Goal: Task Accomplishment & Management: Use online tool/utility

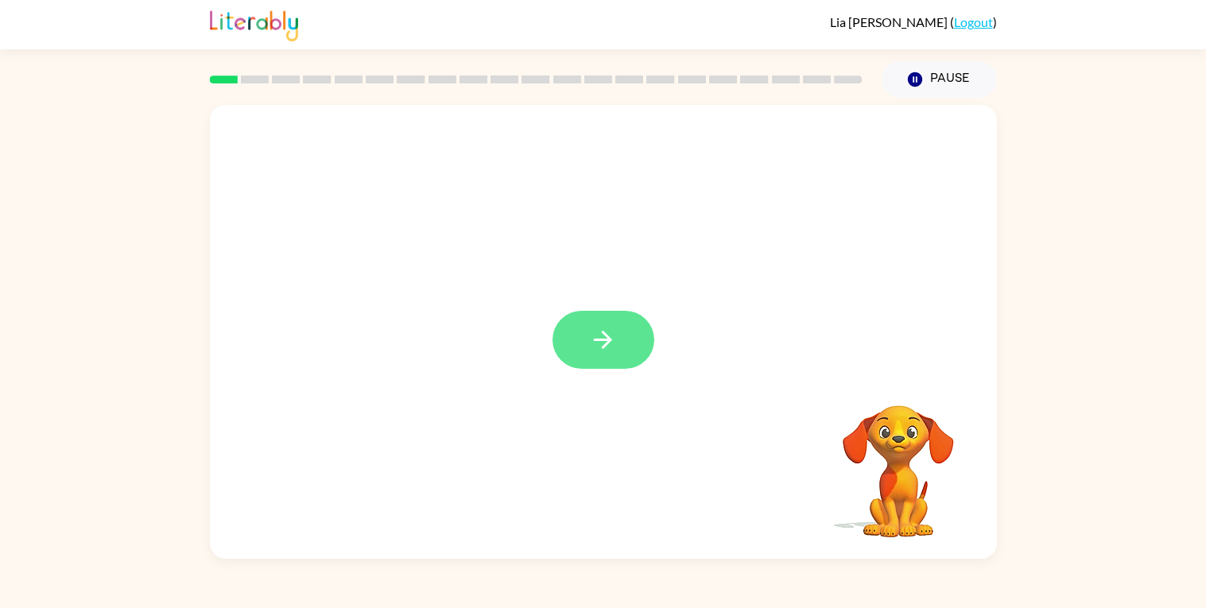
click at [630, 342] on button "button" at bounding box center [603, 340] width 102 height 58
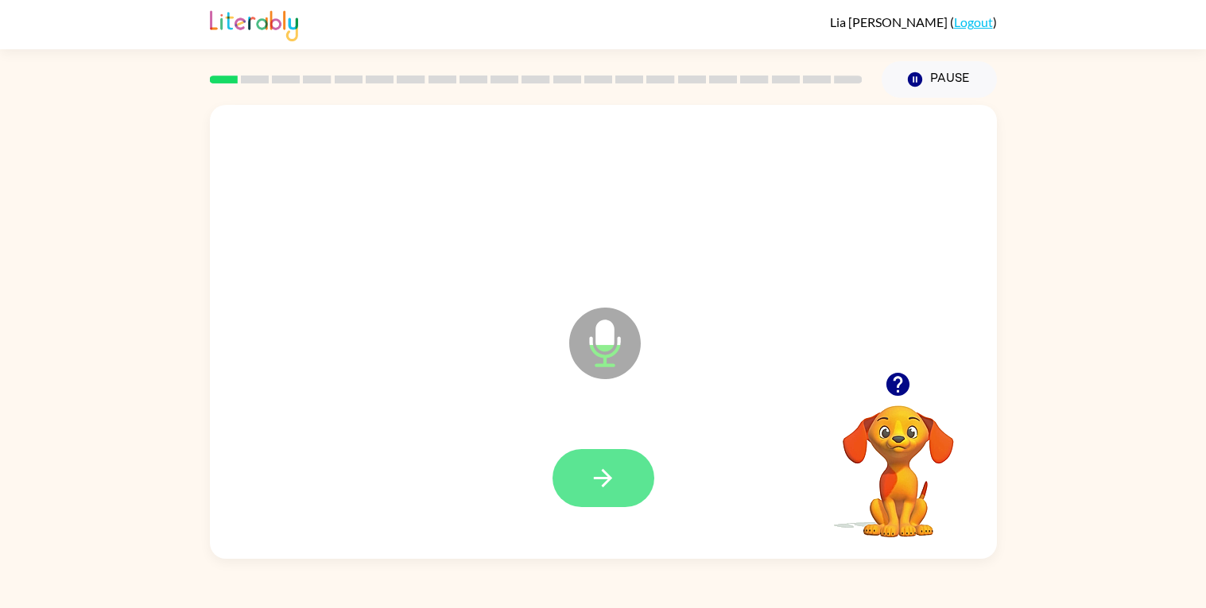
click at [592, 502] on button "button" at bounding box center [603, 478] width 102 height 58
click at [569, 486] on button "button" at bounding box center [603, 478] width 102 height 58
click at [592, 482] on icon "button" at bounding box center [603, 478] width 28 height 28
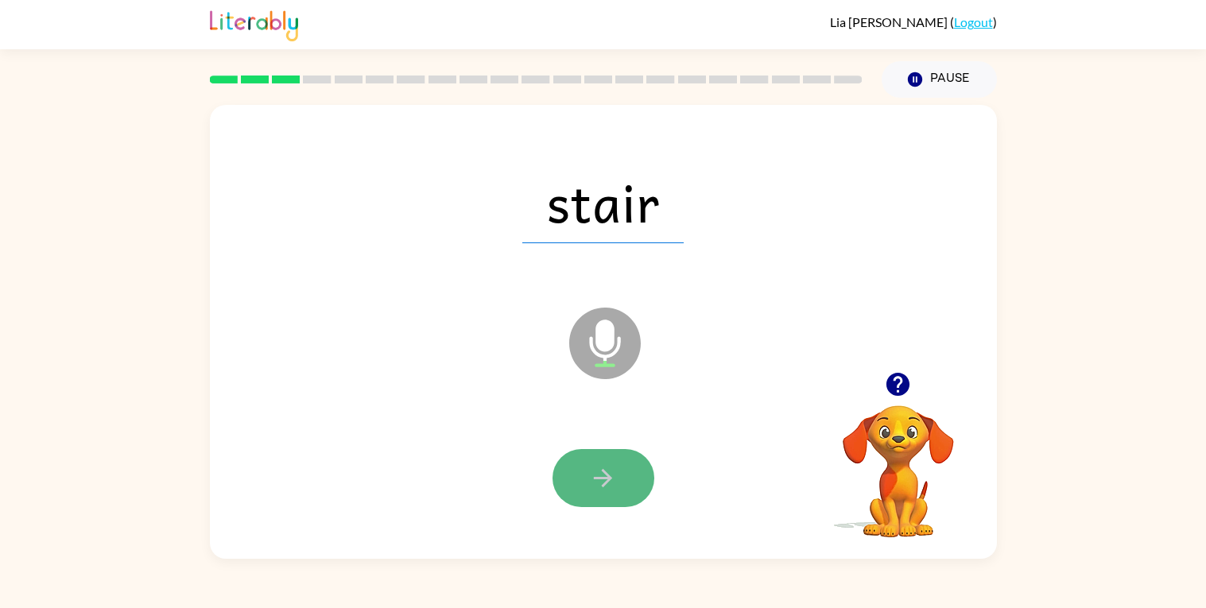
click at [623, 502] on button "button" at bounding box center [603, 478] width 102 height 58
click at [622, 501] on button "button" at bounding box center [603, 478] width 102 height 58
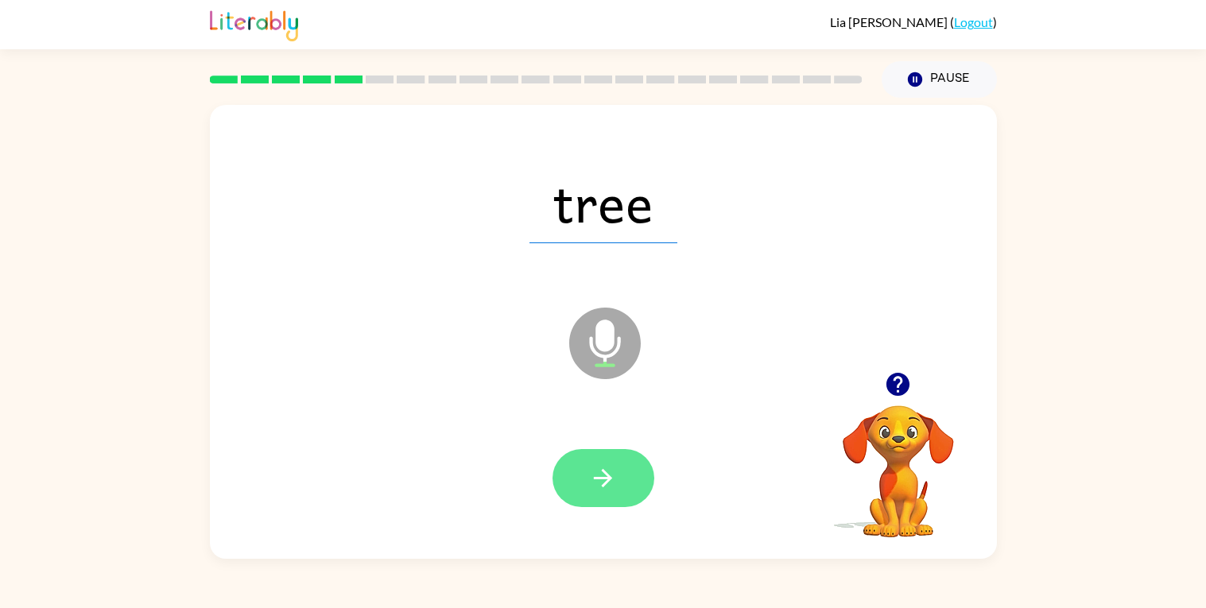
click at [606, 475] on icon "button" at bounding box center [603, 478] width 28 height 28
click at [623, 479] on button "button" at bounding box center [603, 478] width 102 height 58
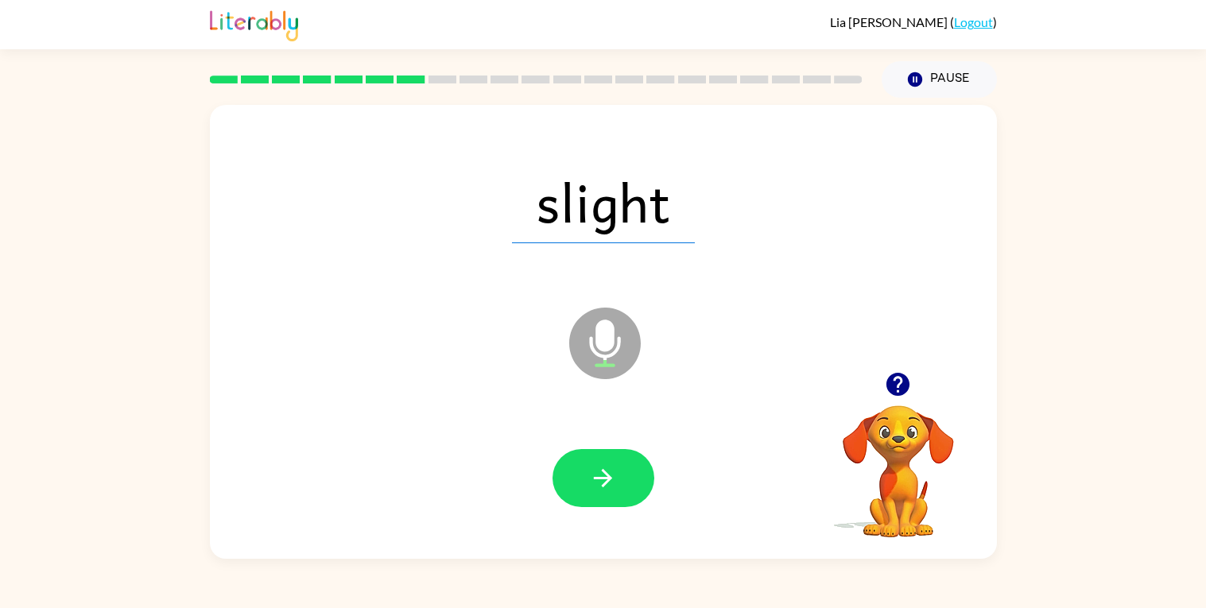
click at [623, 479] on button "button" at bounding box center [603, 478] width 102 height 58
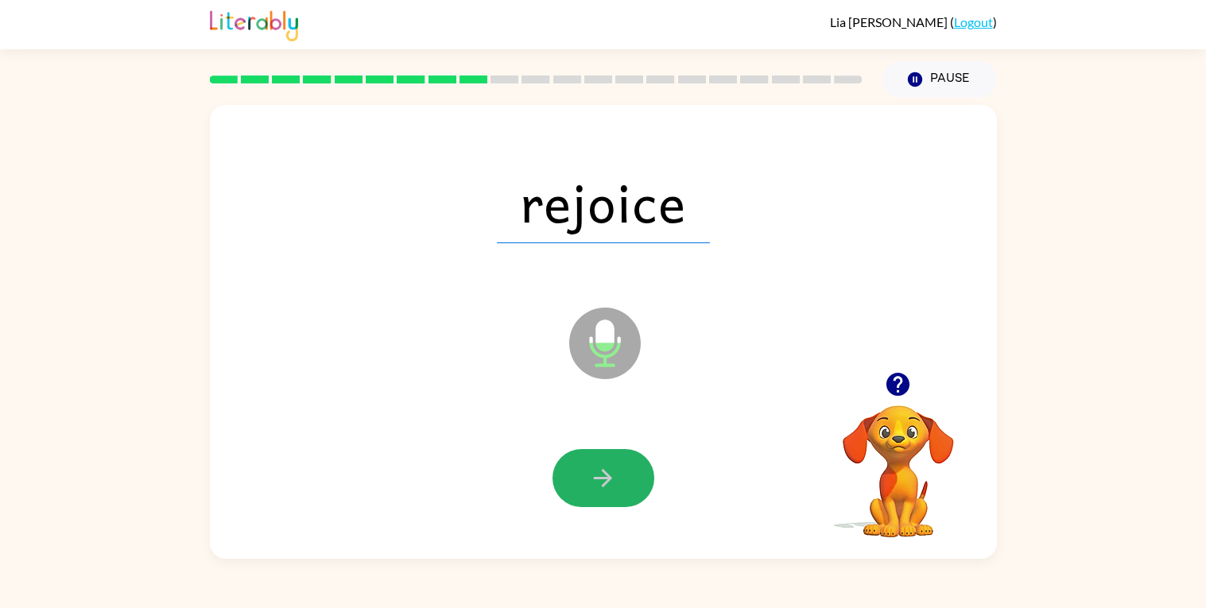
click at [623, 479] on button "button" at bounding box center [603, 478] width 102 height 58
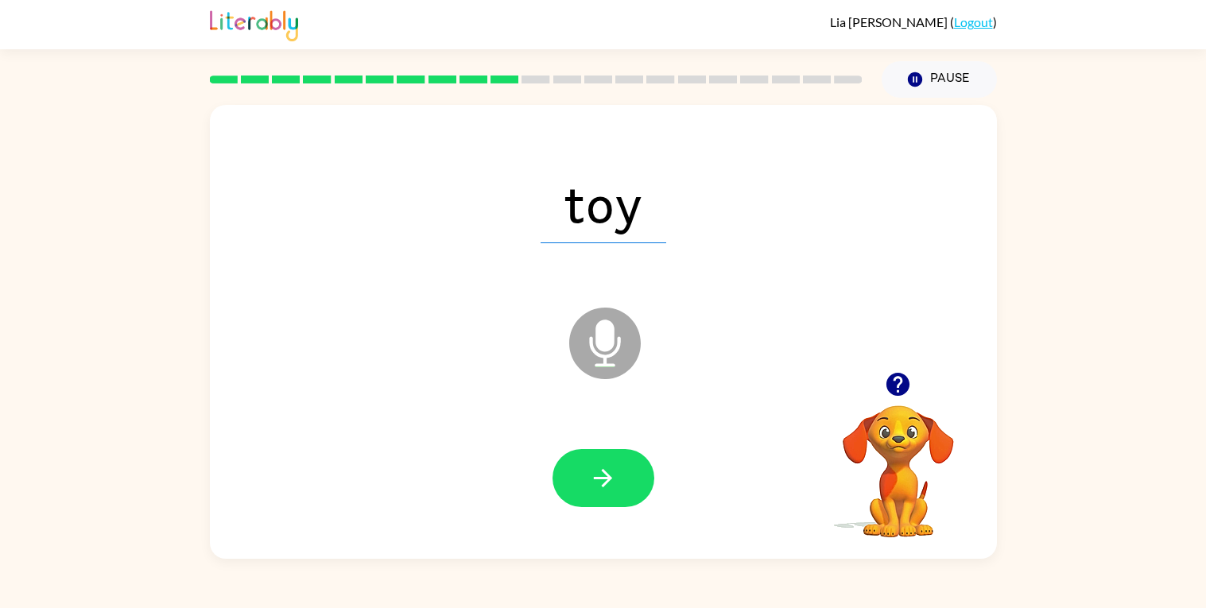
click at [623, 479] on button "button" at bounding box center [603, 478] width 102 height 58
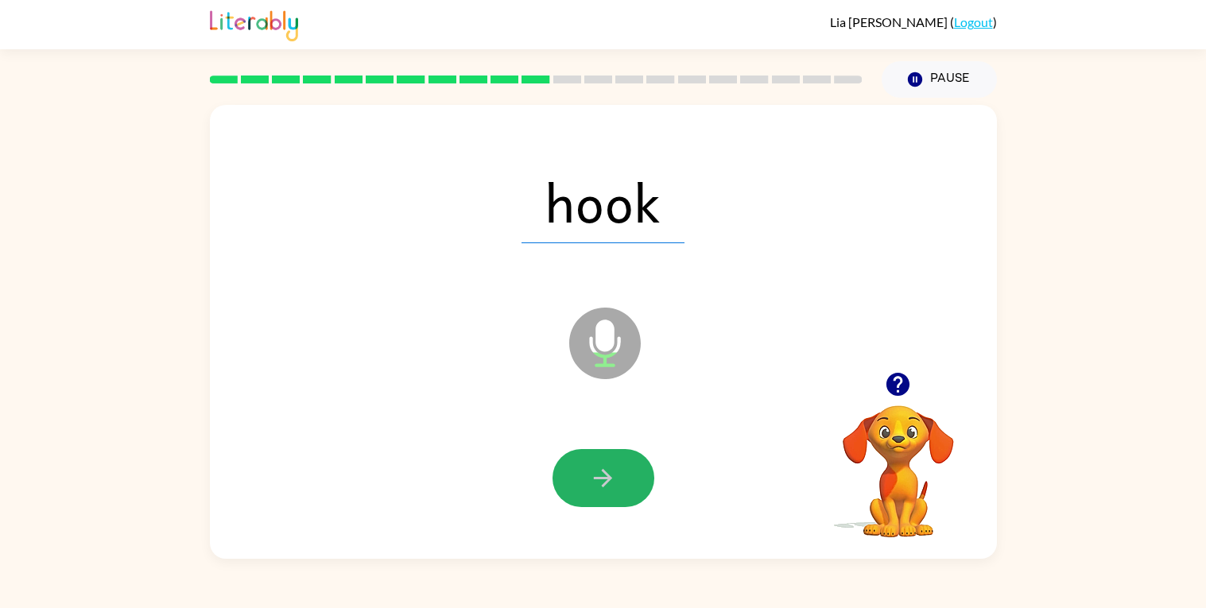
click at [623, 479] on button "button" at bounding box center [603, 478] width 102 height 58
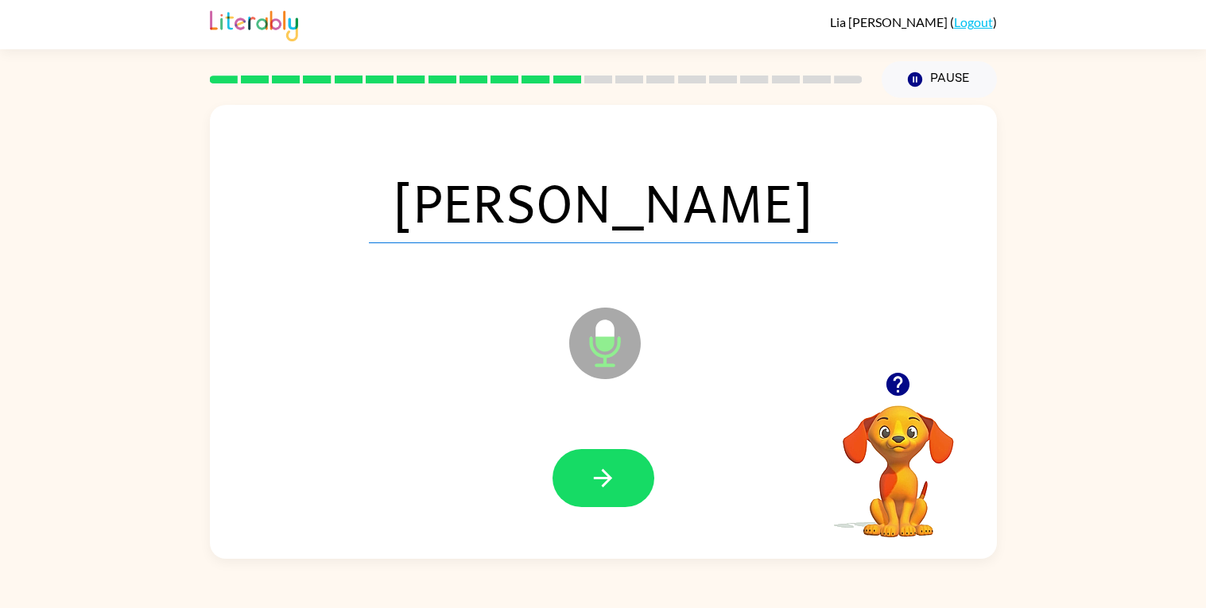
click at [623, 479] on button "button" at bounding box center [603, 478] width 102 height 58
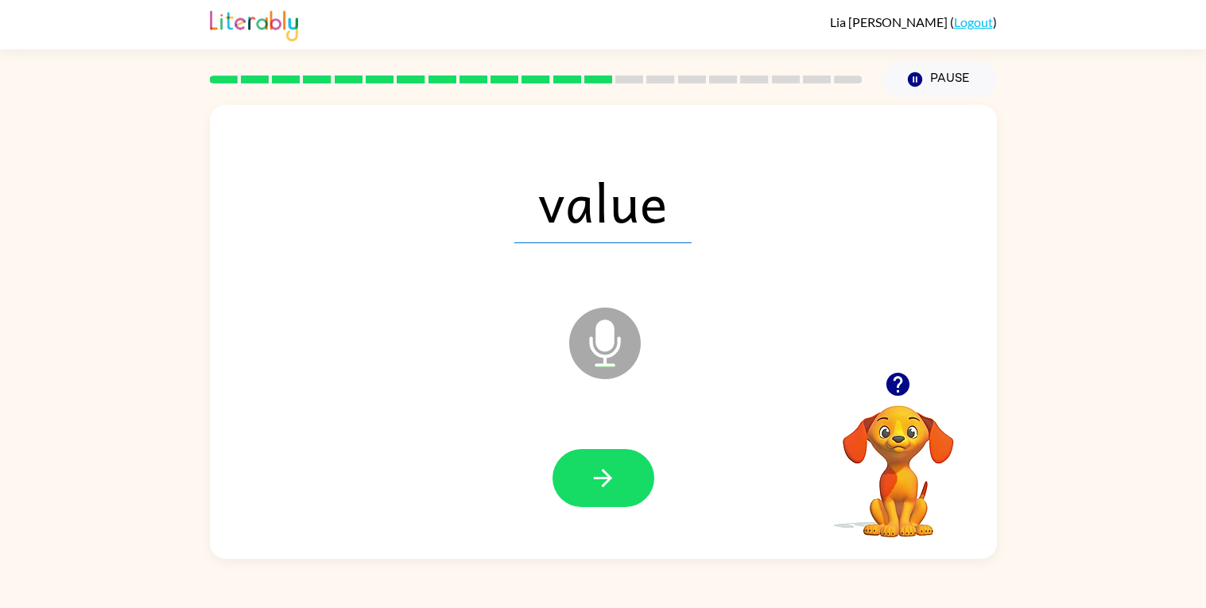
click at [623, 479] on button "button" at bounding box center [603, 478] width 102 height 58
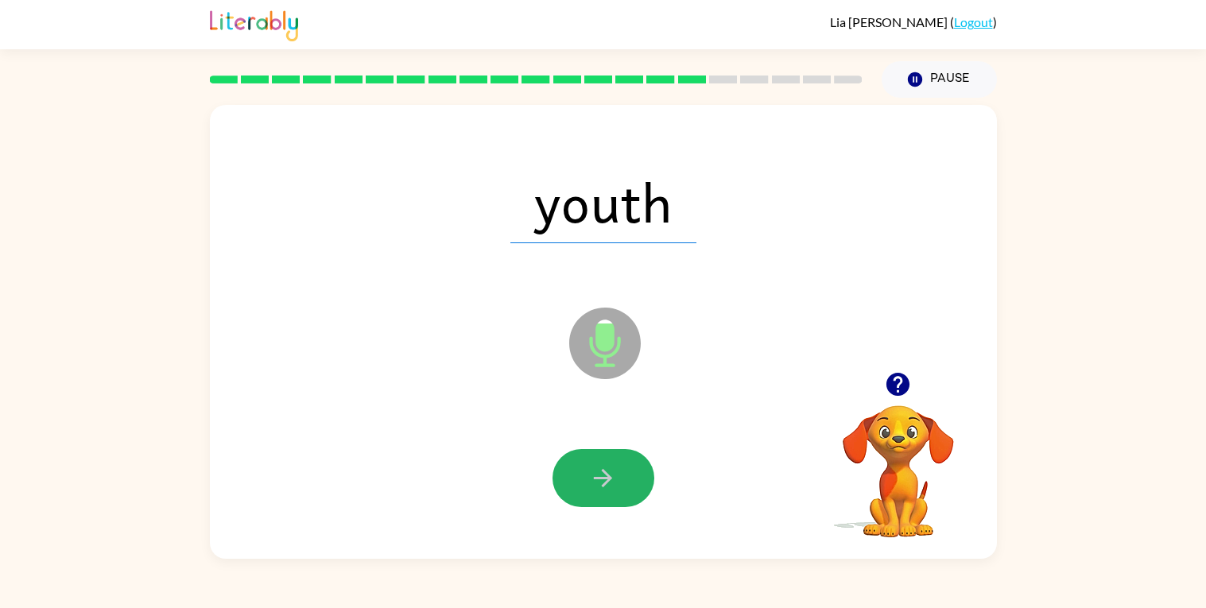
click at [623, 479] on button "button" at bounding box center [603, 478] width 102 height 58
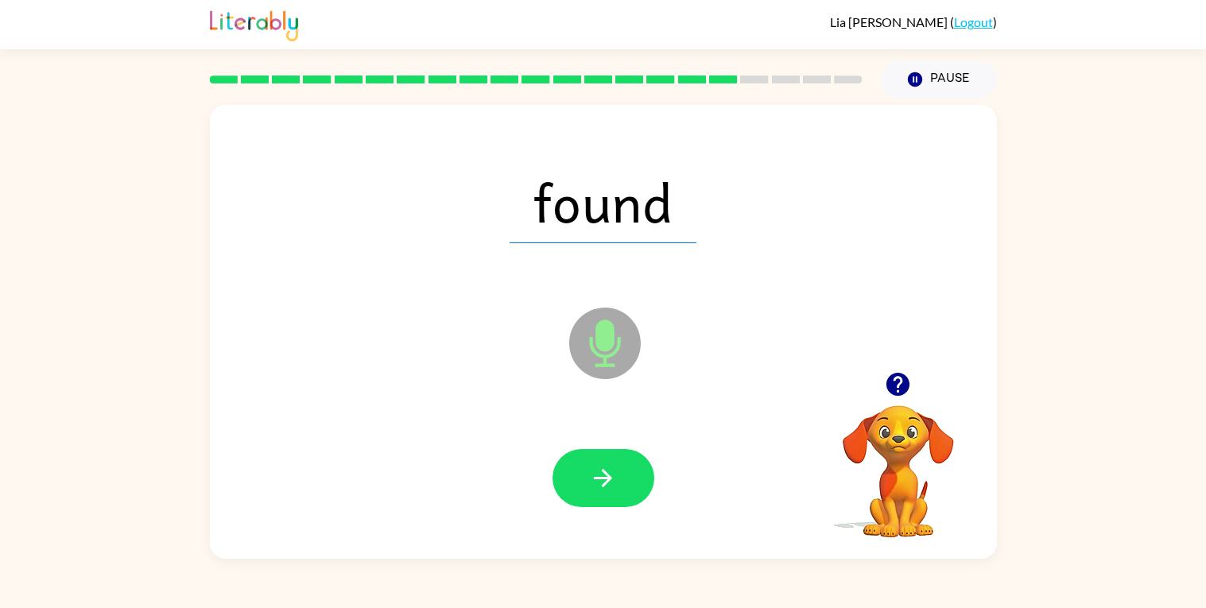
click at [623, 479] on button "button" at bounding box center [603, 478] width 102 height 58
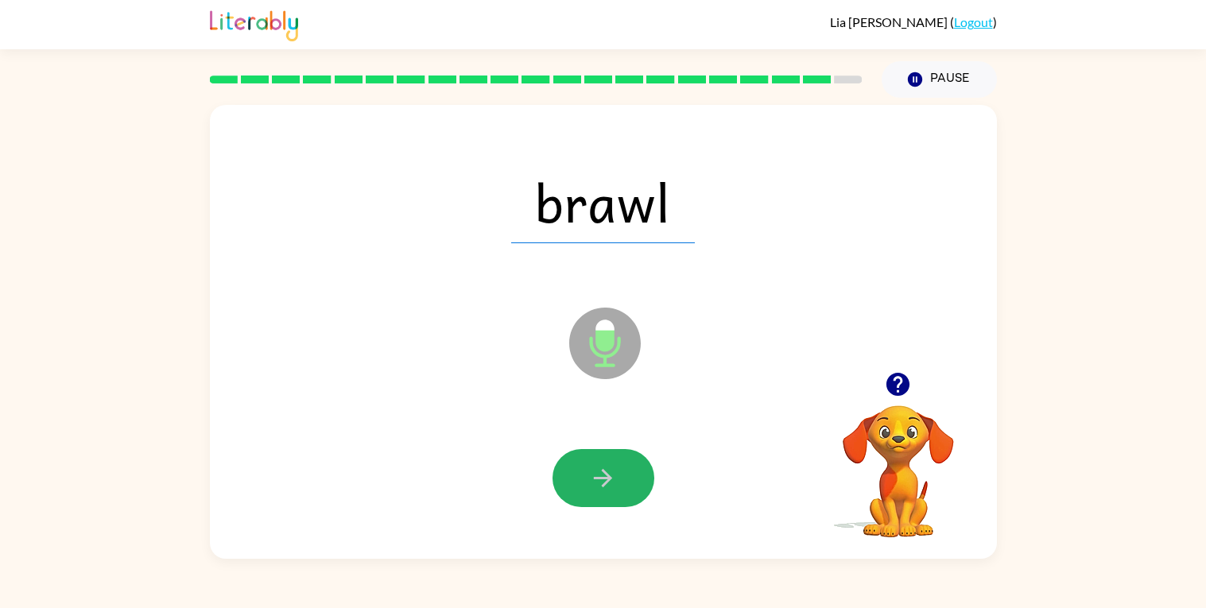
click at [623, 479] on button "button" at bounding box center [603, 478] width 102 height 58
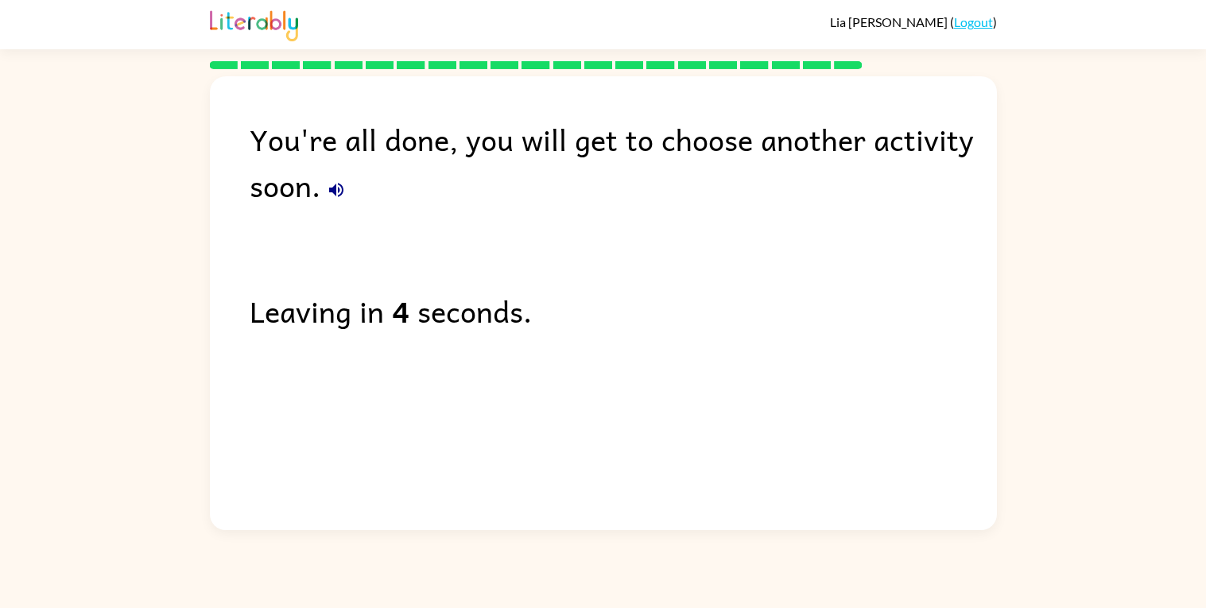
click at [335, 192] on icon "button" at bounding box center [336, 190] width 14 height 14
